Goal: Information Seeking & Learning: Check status

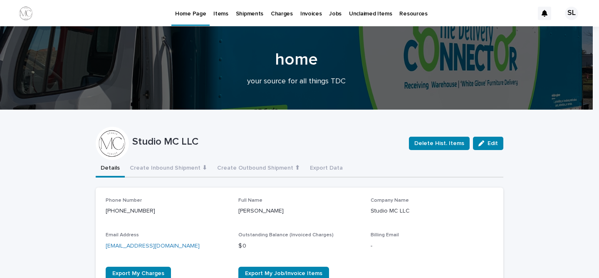
click at [274, 15] on p "Charges" at bounding box center [282, 8] width 22 height 17
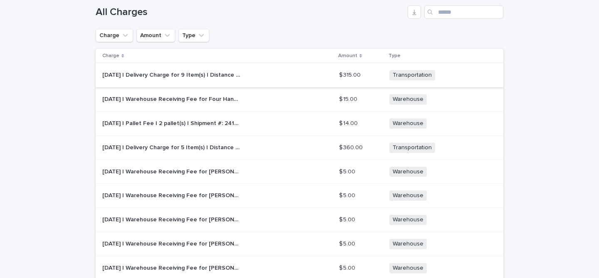
scroll to position [141, 0]
click at [254, 168] on div "[DATE] | Warehouse Receiving Fee for [PERSON_NAME] Industries - (16) Fabric Yar…" at bounding box center [217, 171] width 230 height 14
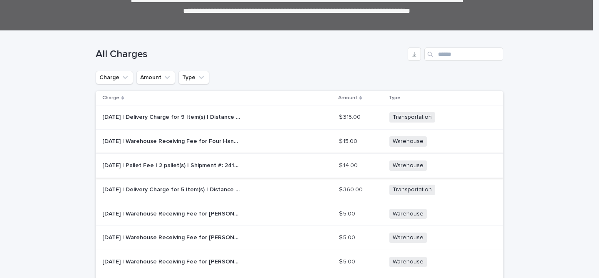
scroll to position [102, 0]
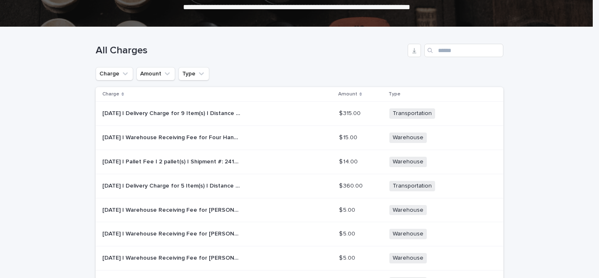
click at [274, 186] on div "[DATE] | Delivery Charge for 5 Item(s) | Distance - 5.6 Miles | Includes Elevat…" at bounding box center [217, 186] width 230 height 14
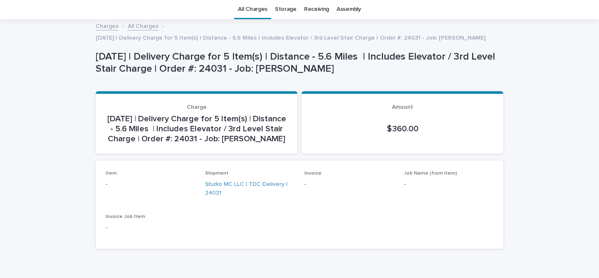
scroll to position [27, 0]
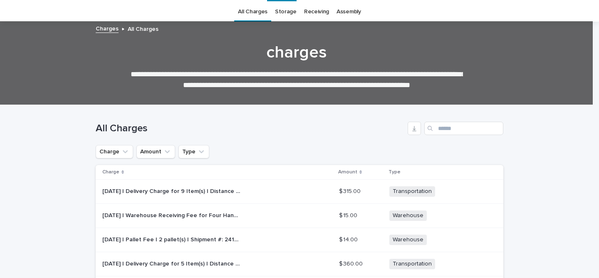
scroll to position [27, 0]
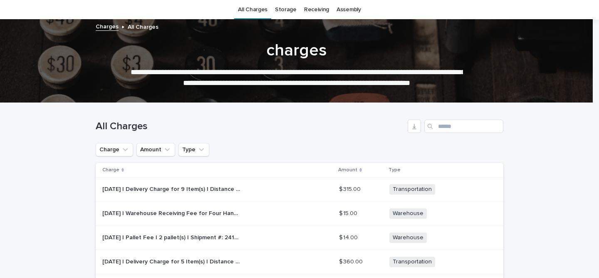
click at [272, 194] on div "[DATE] | Delivery Charge for 9 Item(s) | Distance - 9.1 Miles | Order #: 24308 …" at bounding box center [217, 189] width 230 height 14
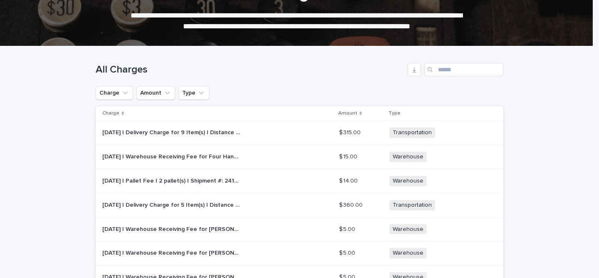
scroll to position [84, 0]
